Goal: Task Accomplishment & Management: Use online tool/utility

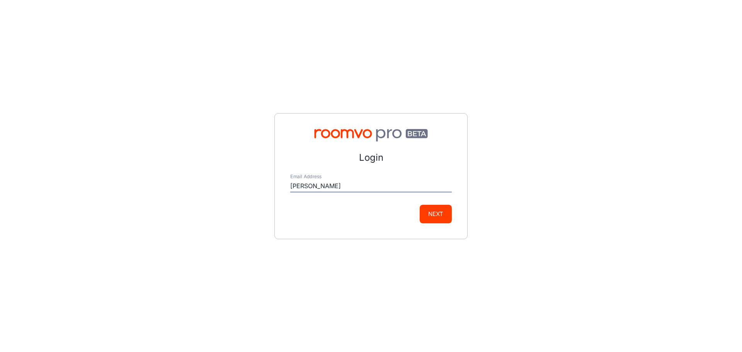
type input "[PERSON_NAME][EMAIL_ADDRESS][PERSON_NAME][DOMAIN_NAME]"
click at [436, 213] on button "Next" at bounding box center [436, 214] width 32 height 19
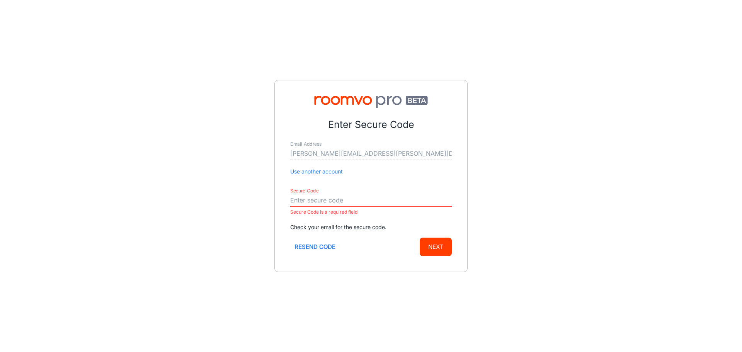
click at [298, 198] on input "Secure Code" at bounding box center [371, 200] width 162 height 12
paste input "006128"
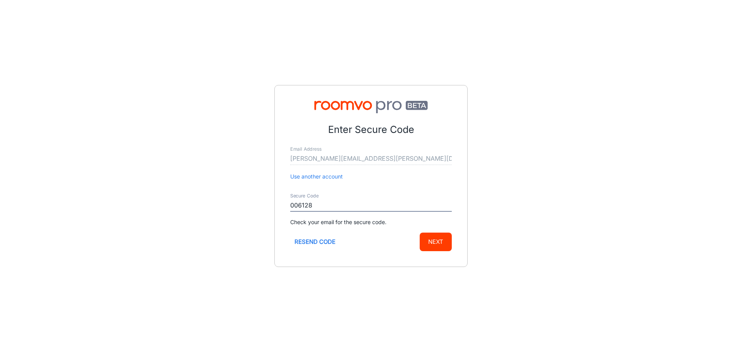
type input "006128"
click at [436, 242] on button "Next" at bounding box center [436, 242] width 32 height 19
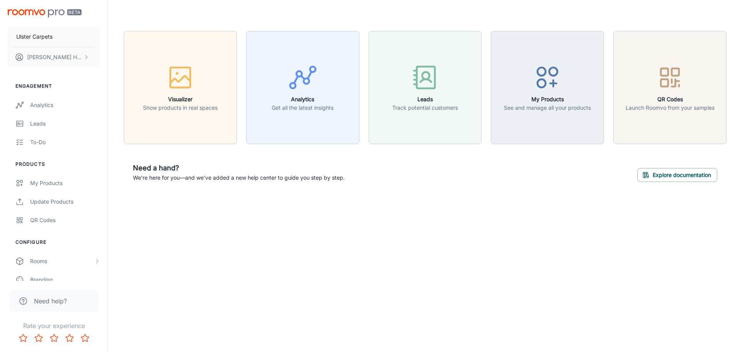
drag, startPoint x: 149, startPoint y: 236, endPoint x: 155, endPoint y: 234, distance: 6.4
click at [150, 235] on div "Ulster Carpets [PERSON_NAME] Engagement Analytics Leads To-do Products My Produ…" at bounding box center [371, 176] width 742 height 352
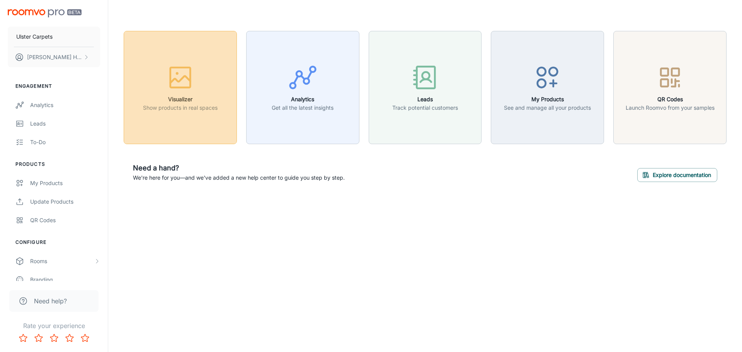
click at [176, 75] on icon "button" at bounding box center [180, 77] width 29 height 29
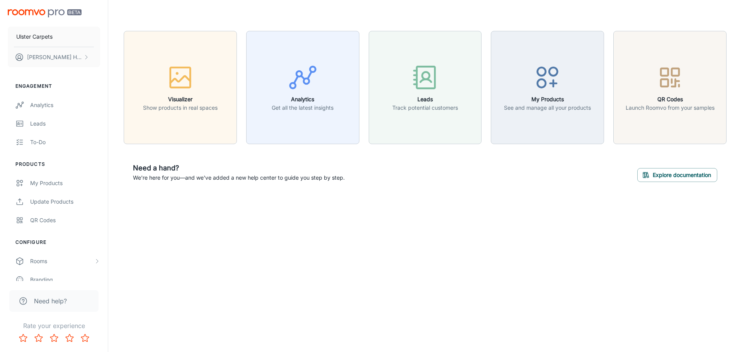
scroll to position [139, 0]
click at [51, 182] on div "My Products" at bounding box center [65, 183] width 70 height 9
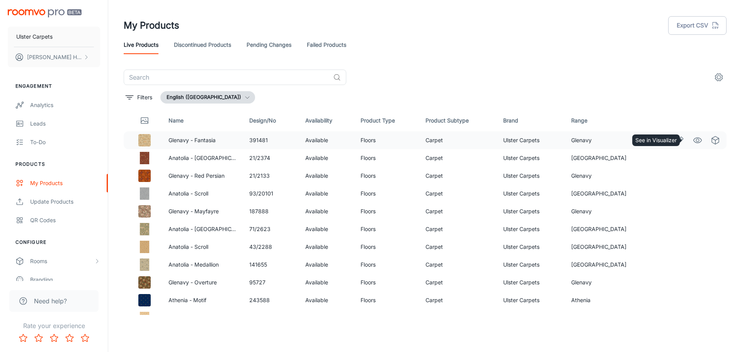
click at [694, 139] on icon "See in Visualizer" at bounding box center [698, 140] width 8 height 5
